Goal: Information Seeking & Learning: Learn about a topic

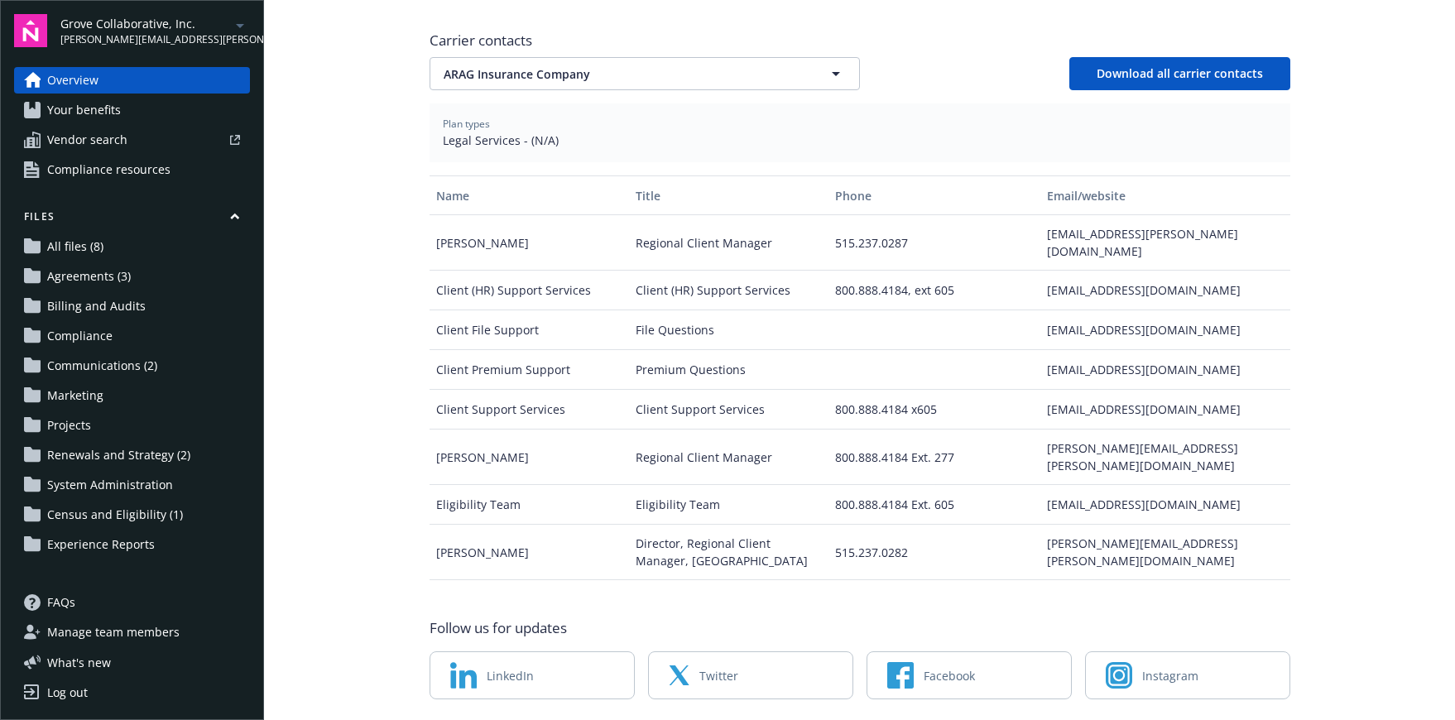
scroll to position [657, 0]
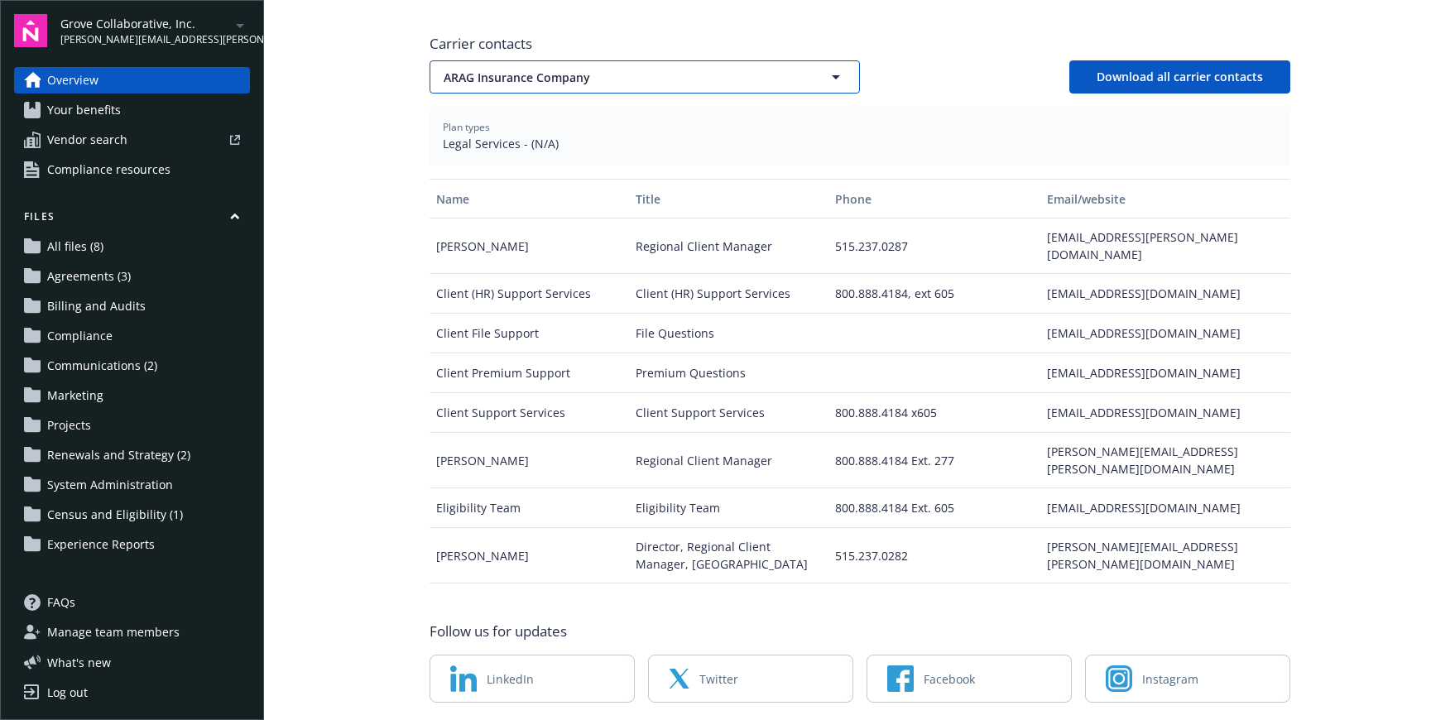
click at [646, 60] on button "ARAG Insurance Company" at bounding box center [645, 76] width 430 height 33
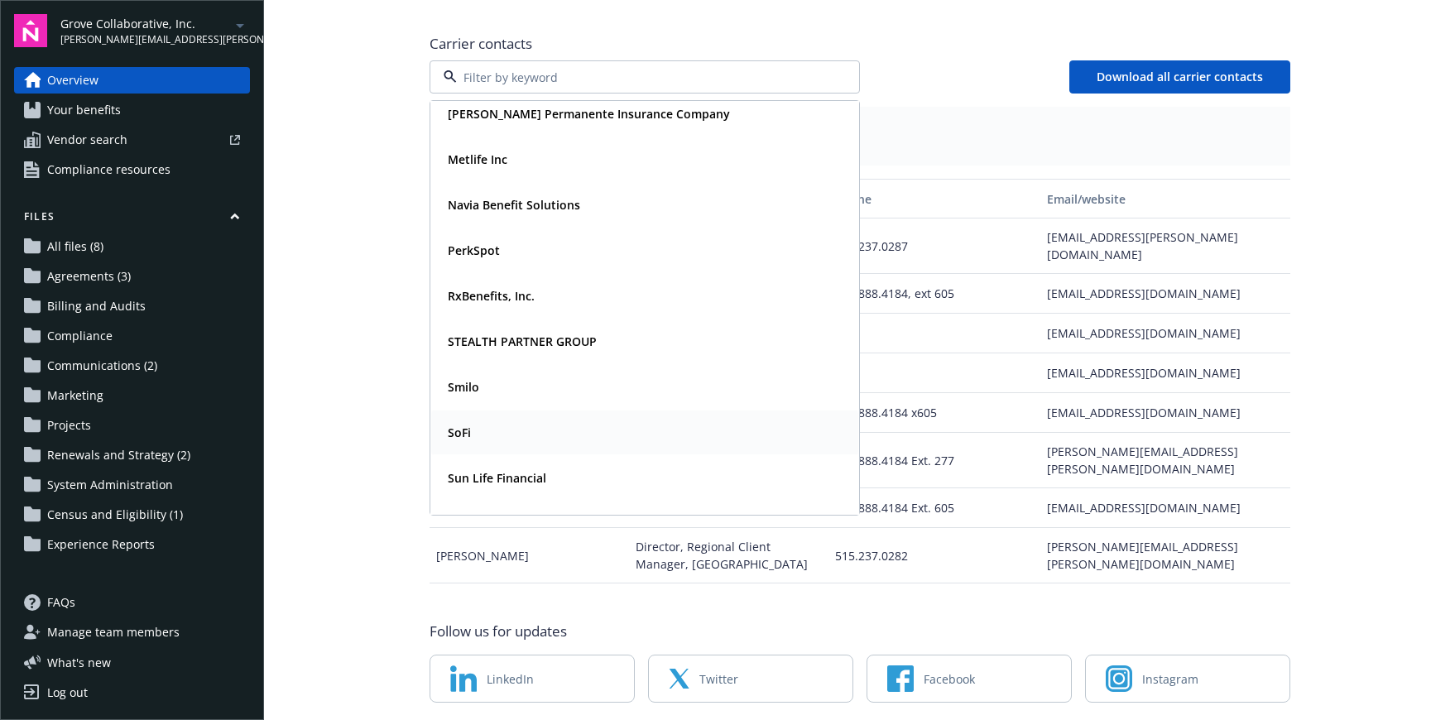
scroll to position [152, 0]
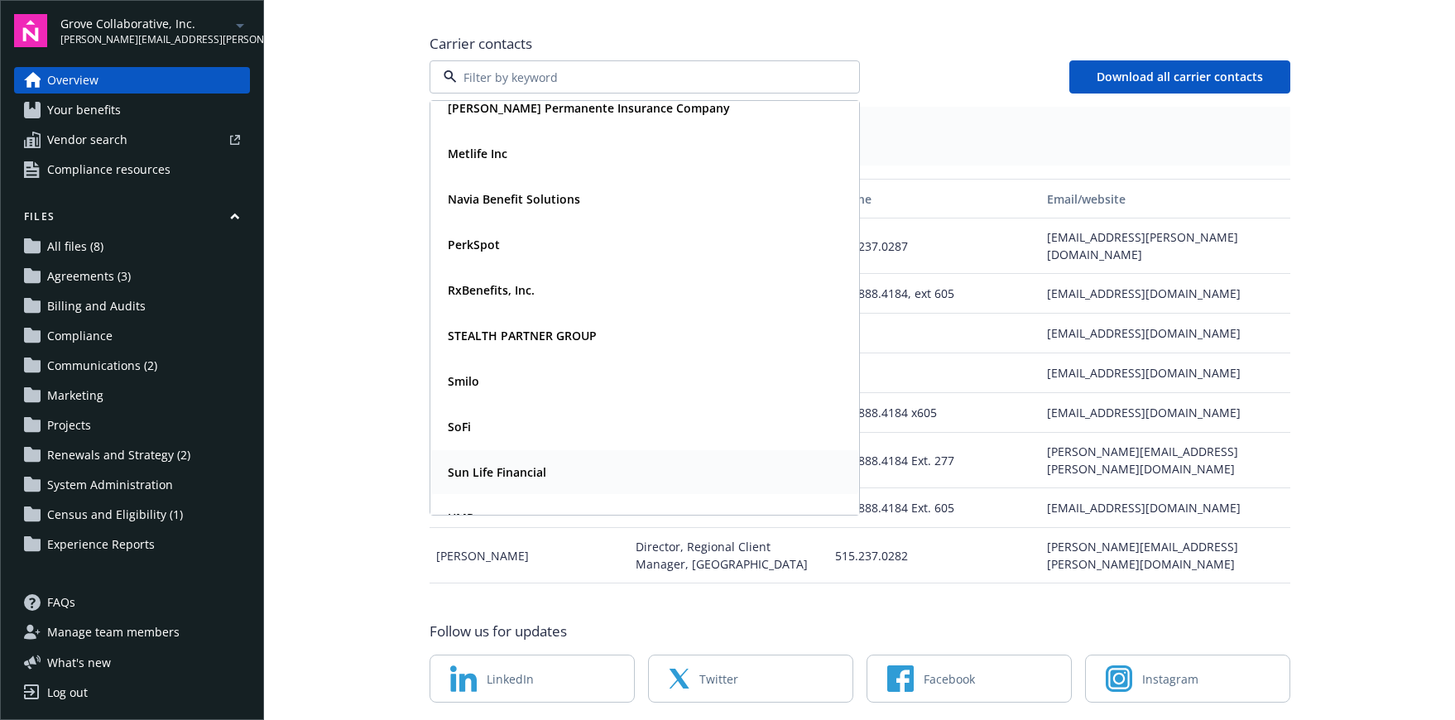
click at [533, 464] on strong "Sun Life Financial" at bounding box center [497, 472] width 99 height 16
